Goal: Communication & Community: Answer question/provide support

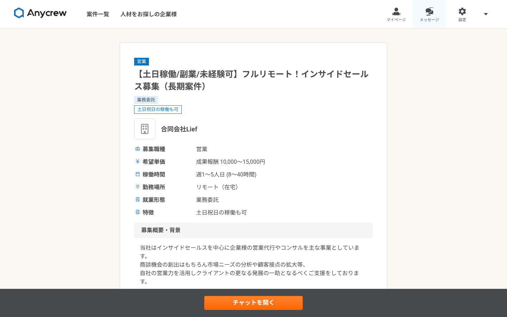
click at [423, 16] on link "メッセージ" at bounding box center [429, 14] width 33 height 28
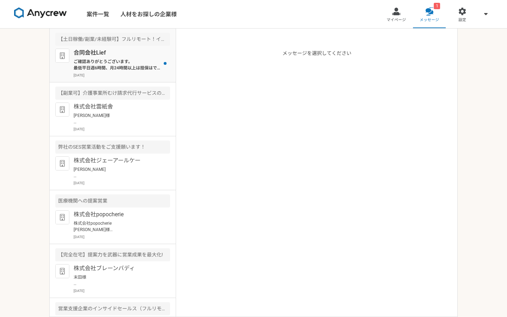
click at [109, 66] on p "ご確認ありがとうございます。 最低平日週6時間、月24時間以上は担保はできそうでしょうか？" at bounding box center [117, 64] width 87 height 13
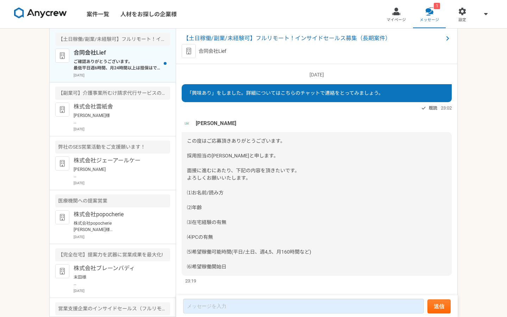
scroll to position [496, 0]
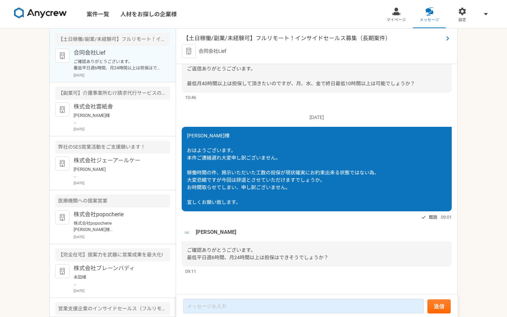
click at [286, 41] on span "【土日稼働/副業/未経験可】フルリモート！インサイドセールス募集（長期案件）" at bounding box center [313, 38] width 260 height 8
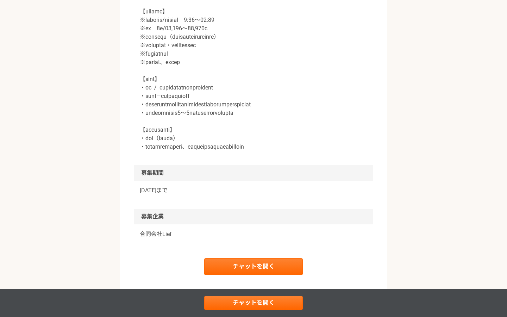
scroll to position [924, 0]
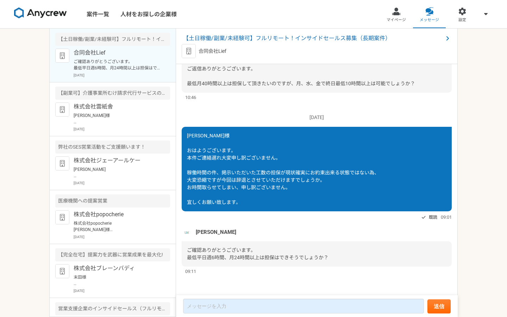
click at [261, 292] on div "[DATE] 「興味あり」をしました。詳細についてはこちらのチャットで連絡をとってみましょう。 既読 23:02 [PERSON_NAME] この度はご応募頂…" at bounding box center [317, 180] width 282 height 232
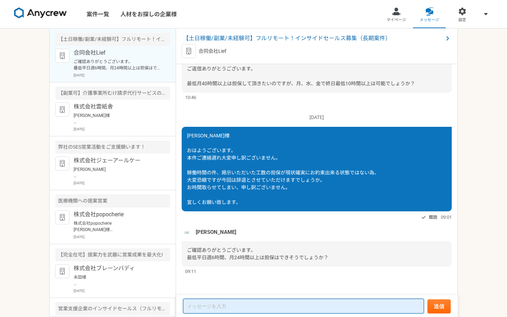
click at [255, 304] on textarea at bounding box center [303, 306] width 241 height 15
type textarea "h"
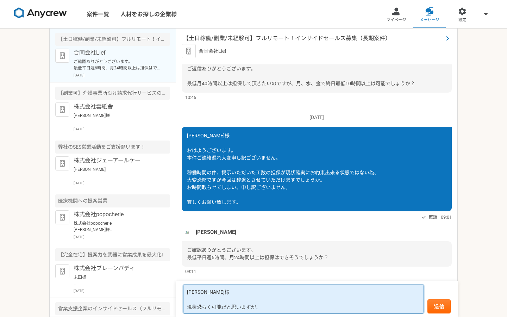
type textarea "[PERSON_NAME]様 現状恐らく可能だと思いますが、"
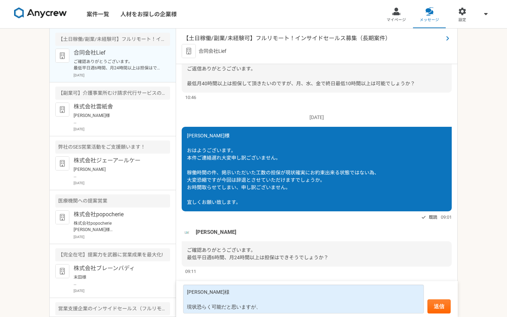
click at [250, 36] on span "【土日稼働/副業/未経験可】フルリモート！インサイドセールス募集（長期案件）" at bounding box center [313, 38] width 260 height 8
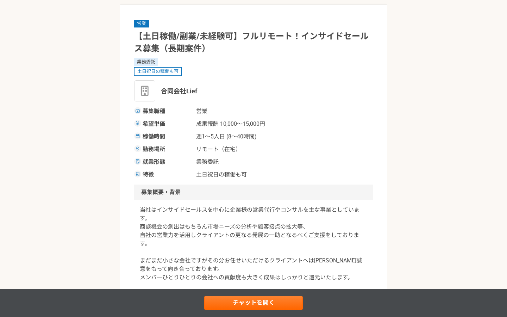
scroll to position [226, 0]
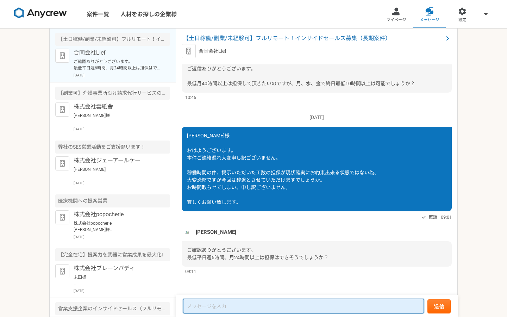
click at [224, 307] on textarea at bounding box center [303, 306] width 241 height 15
type textarea "ほり"
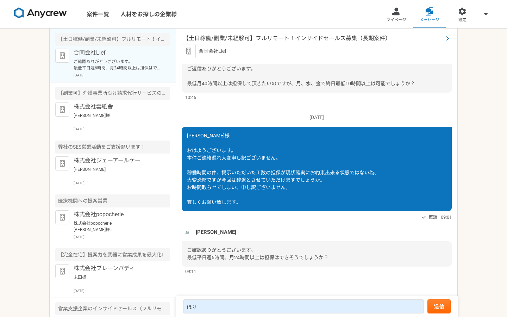
click at [213, 38] on span "【土日稼働/副業/未経験可】フルリモート！インサイドセールス募集（長期案件）" at bounding box center [313, 38] width 260 height 8
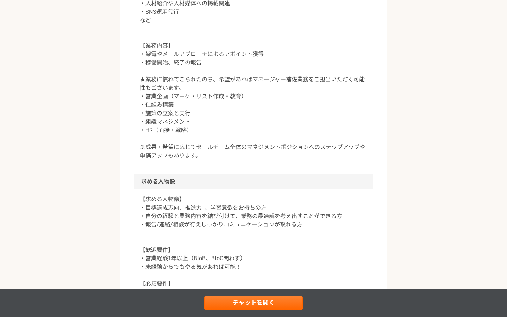
scroll to position [460, 0]
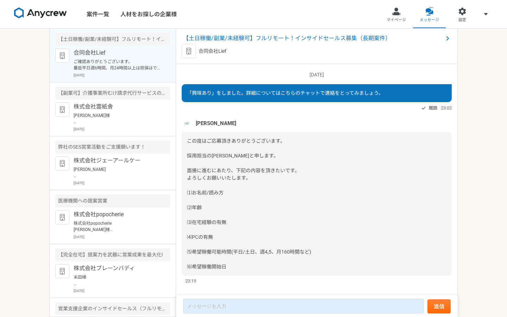
scroll to position [496, 0]
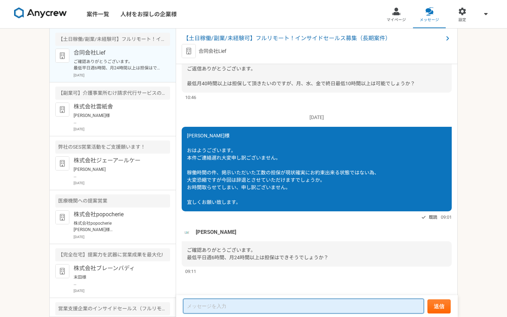
click at [241, 304] on textarea at bounding box center [303, 306] width 241 height 15
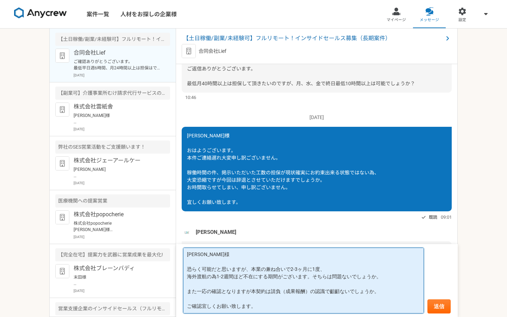
scroll to position [0, 0]
type textarea "[PERSON_NAME]様 恐らく可能だと思いますが、本業の兼ね合いで2-3ヶ月に1度、 海外渡航の為1-2週間ほど不在にする期間がございます。そちらは問題…"
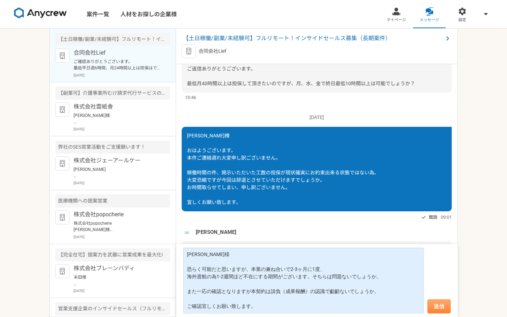
click at [432, 307] on button "送信" at bounding box center [439, 306] width 23 height 14
click at [441, 302] on button "送信" at bounding box center [439, 306] width 23 height 14
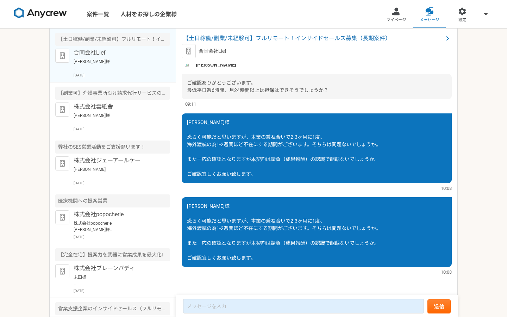
click at [441, 121] on div "[PERSON_NAME]様 恐らく可能だと思いますが、本業の兼ね合いで2-3ヶ月に1度、 海外渡航の為1-2週間ほど不在にする期間がございます。そちらは問題…" at bounding box center [317, 148] width 270 height 70
click at [287, 38] on span "【土日稼働/副業/未経験可】フルリモート！インサイドセールス募集（長期案件）" at bounding box center [313, 38] width 260 height 8
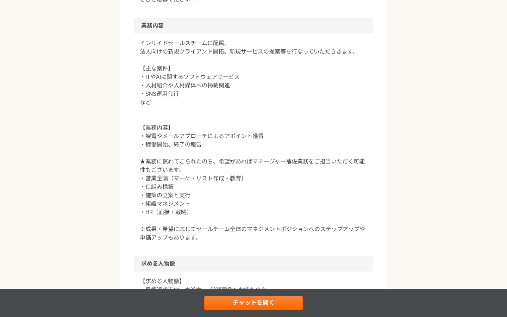
scroll to position [912, 0]
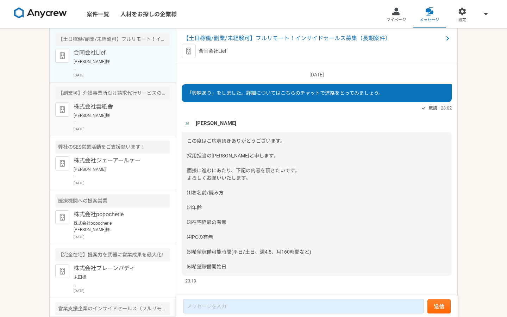
scroll to position [663, 0]
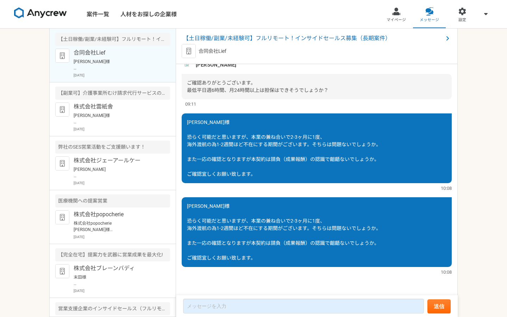
click at [321, 236] on div "[PERSON_NAME]様 恐らく可能だと思いますが、本業の兼ね合いで2-3ヶ月に1度、 海外渡航の為1-2週間ほど不在にする期間がございます。そちらは問題…" at bounding box center [317, 232] width 270 height 70
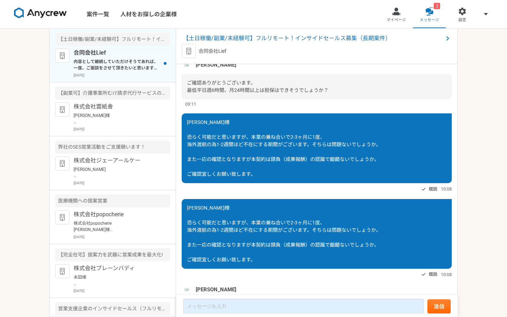
scroll to position [796, 0]
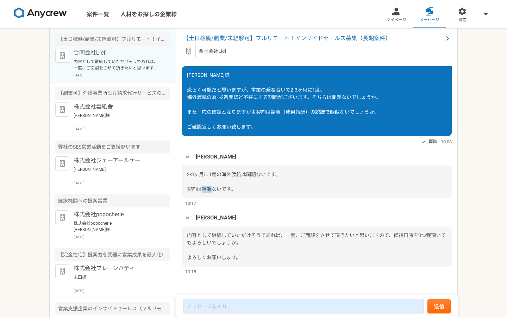
drag, startPoint x: 203, startPoint y: 188, endPoint x: 213, endPoint y: 190, distance: 10.7
click at [213, 190] on span "2-3ヶ月に1度の海外渡航は問題ないです。 契約は咀嚼ないです。" at bounding box center [233, 182] width 93 height 20
click at [239, 199] on div "[PERSON_NAME] 2-3ヶ月に1度の海外渡航は問題ないです。 契約は咀嚼ないです。 10:17" at bounding box center [317, 178] width 270 height 55
drag, startPoint x: 202, startPoint y: 188, endPoint x: 211, endPoint y: 189, distance: 9.2
click at [211, 189] on span "2-3ヶ月に1度の海外渡航は問題ないです。 契約は咀嚼ないです。" at bounding box center [233, 182] width 93 height 20
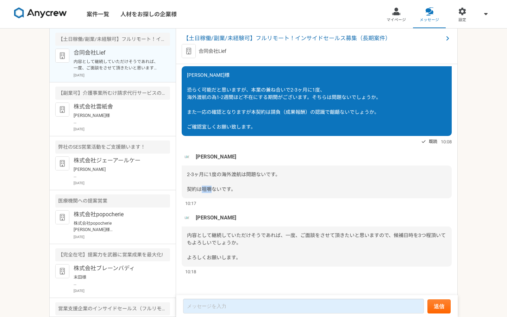
copy span "咀嚼"
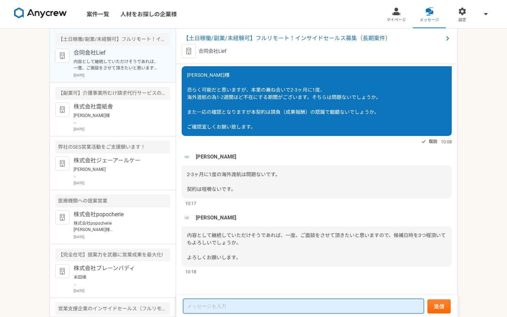
click at [243, 309] on textarea at bounding box center [303, 306] width 241 height 15
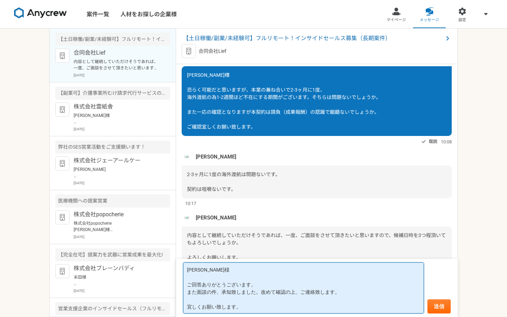
type textarea "[PERSON_NAME]様 ご回答ありがとうございます。 また面談の件、承知致しました。改めて確認の上、ご連絡致します。 宜しくお願い致します。"
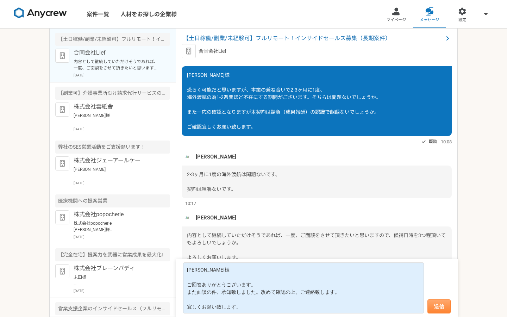
click at [440, 307] on button "送信" at bounding box center [439, 306] width 23 height 14
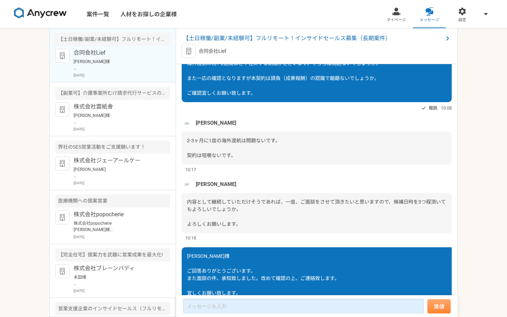
scroll to position [831, 0]
